Goal: Navigation & Orientation: Find specific page/section

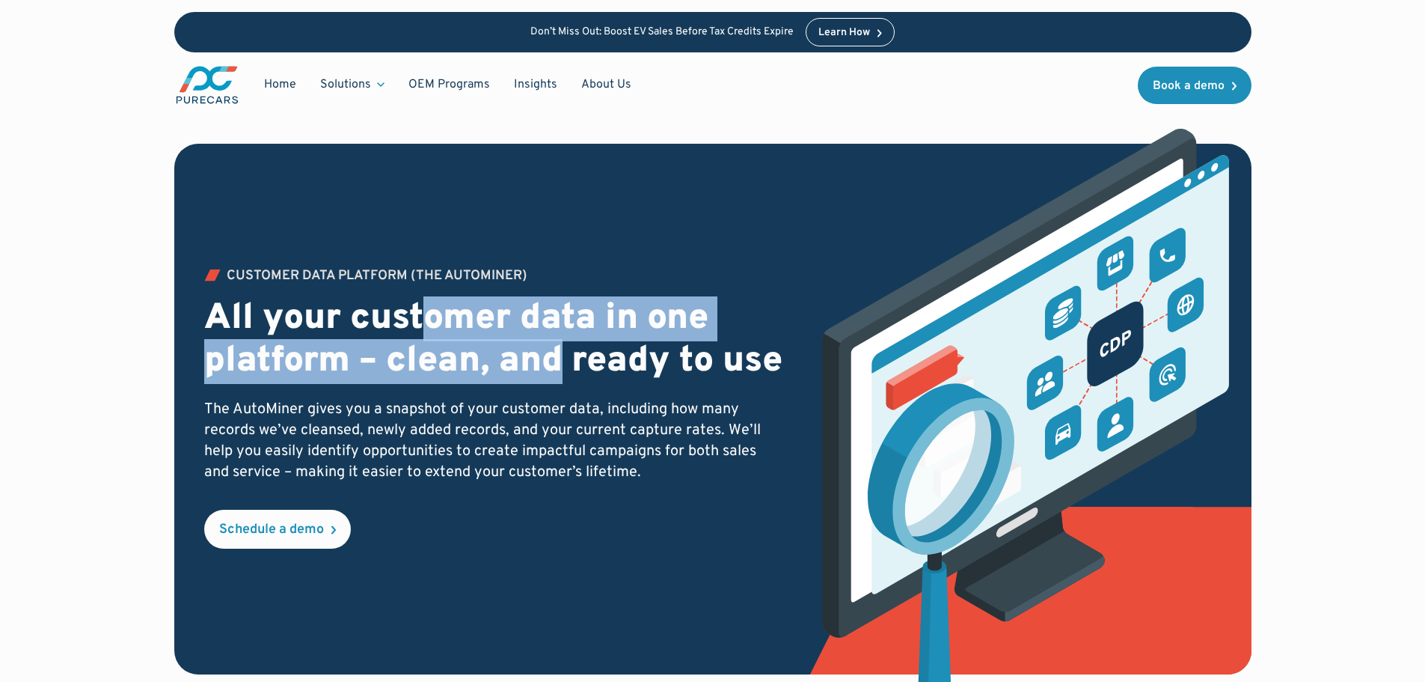
drag, startPoint x: 427, startPoint y: 303, endPoint x: 588, endPoint y: 365, distance: 172.4
click at [557, 337] on h2 "All your customer data in one platform – clean, and ready to use" at bounding box center [494, 341] width 580 height 86
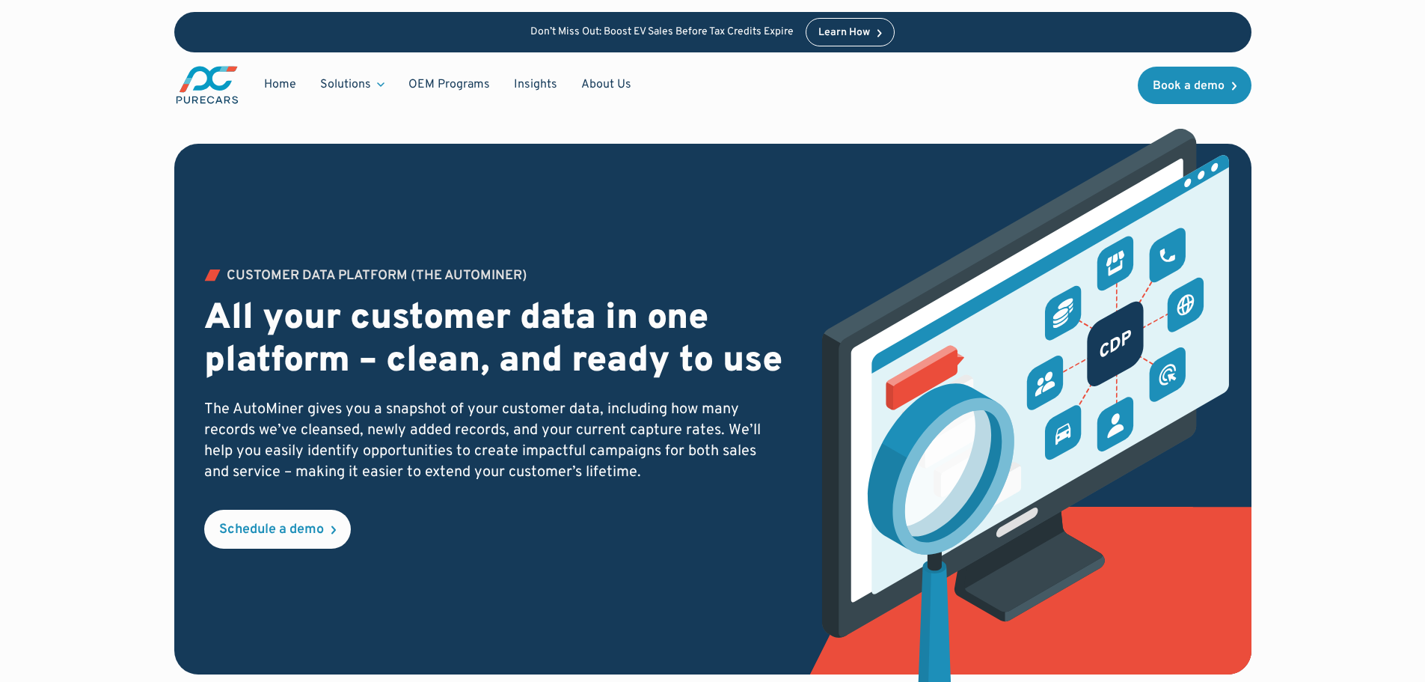
click at [617, 384] on h2 "All your customer data in one platform – clean, and ready to use" at bounding box center [494, 341] width 580 height 86
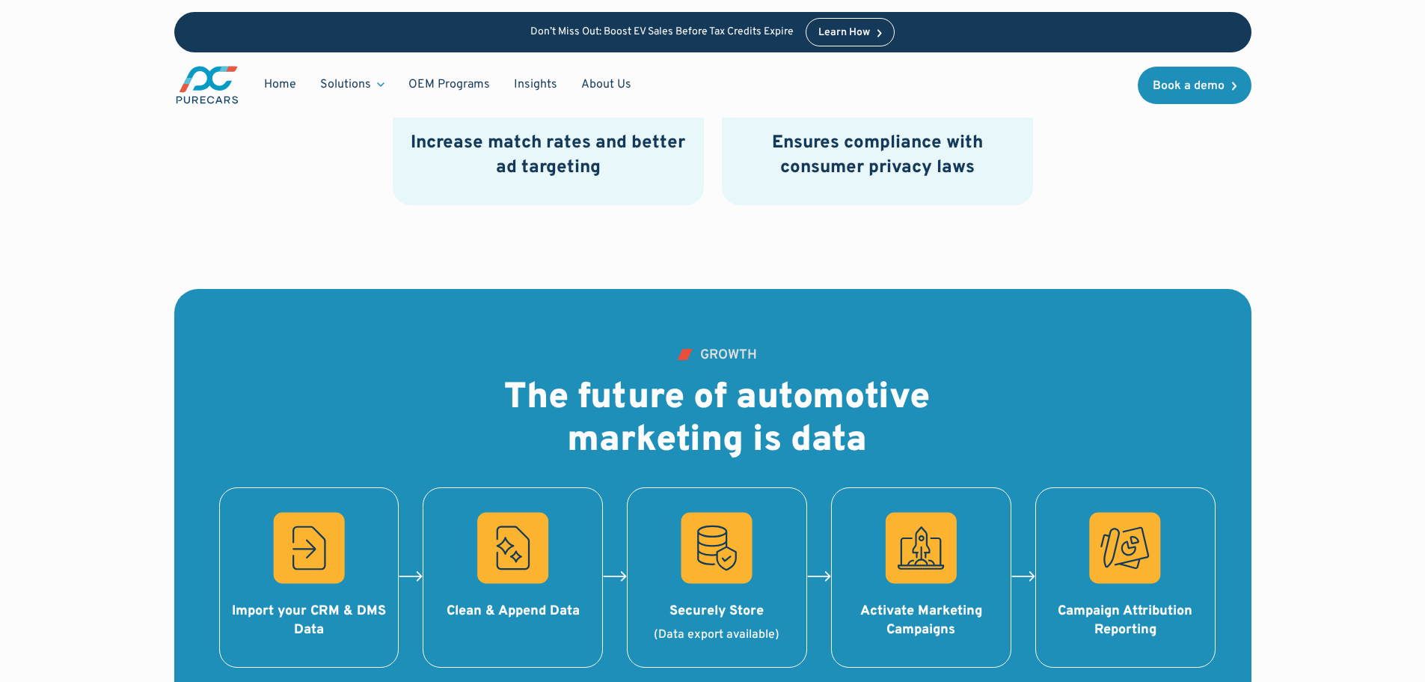
scroll to position [1571, 0]
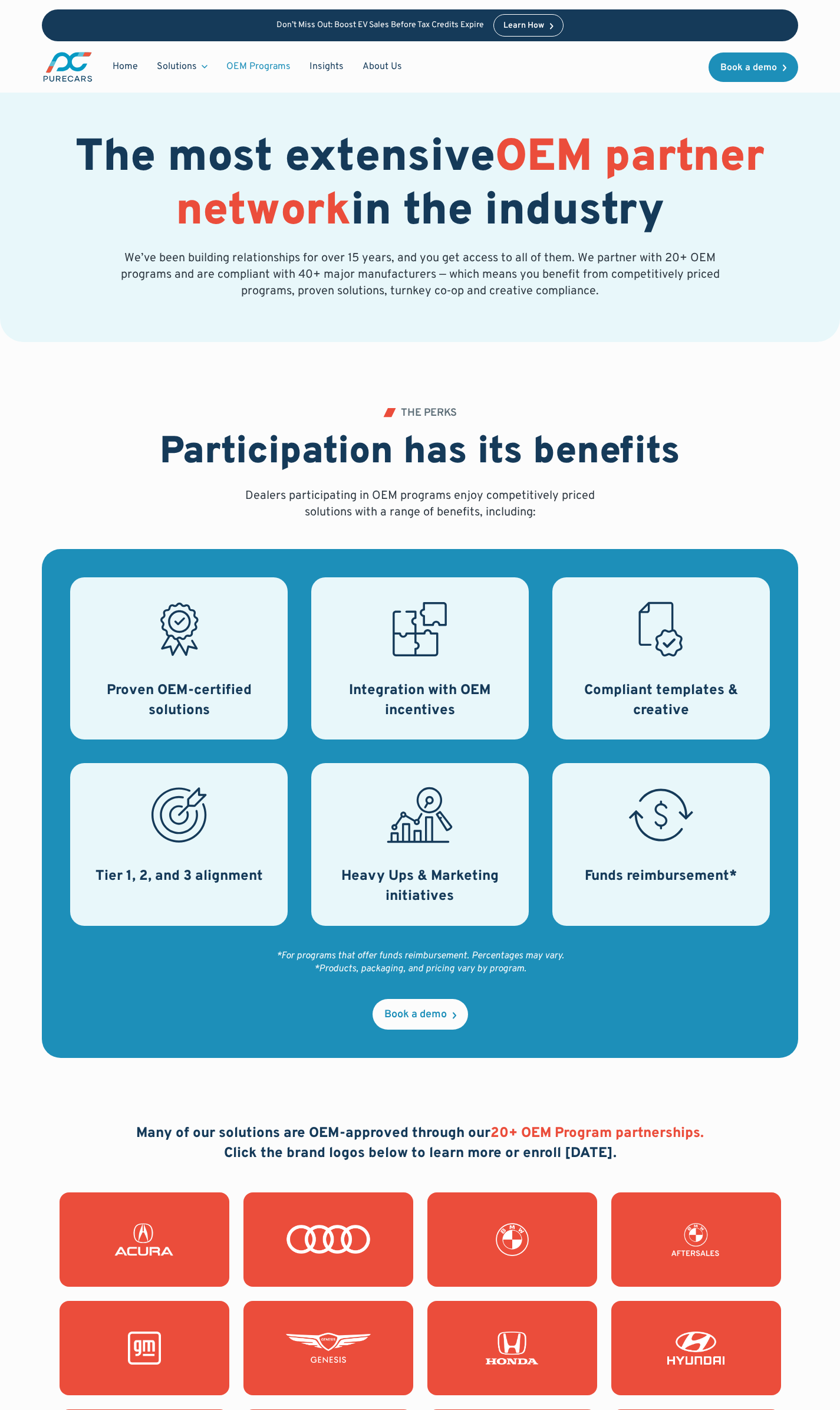
click at [190, 397] on div "THE PERKS Participation has its benefits Dealers participating in OEM programs …" at bounding box center [420, 733] width 756 height 782
click at [118, 65] on link "Home" at bounding box center [125, 66] width 44 height 22
